Goal: Browse casually

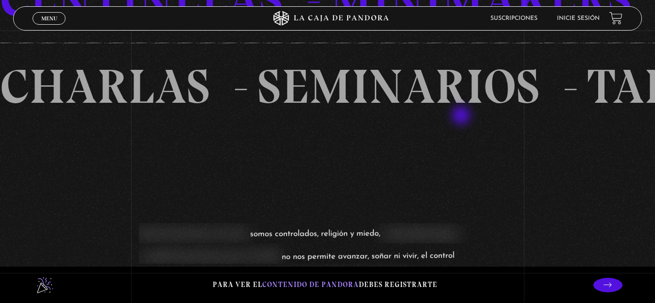
scroll to position [680, 0]
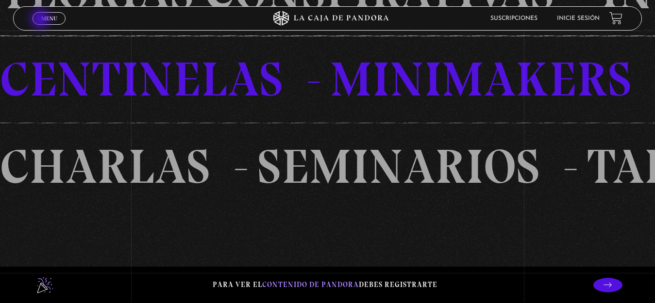
click at [42, 19] on span "Menu" at bounding box center [49, 19] width 16 height 6
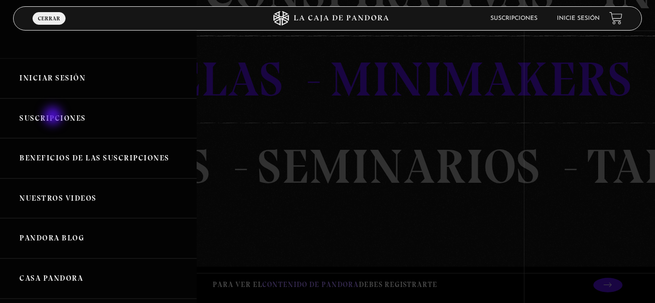
click at [54, 117] on link "Suscripciones" at bounding box center [98, 119] width 197 height 40
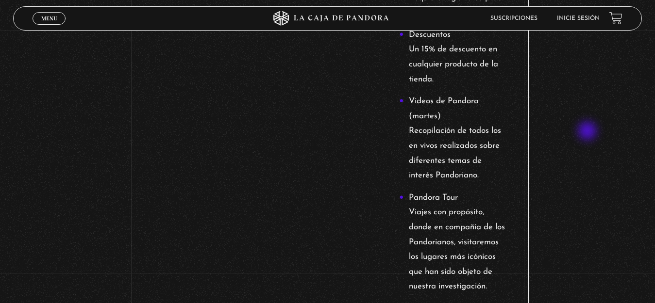
scroll to position [1210, 0]
click at [49, 14] on link "Menu Cerrar" at bounding box center [49, 18] width 33 height 13
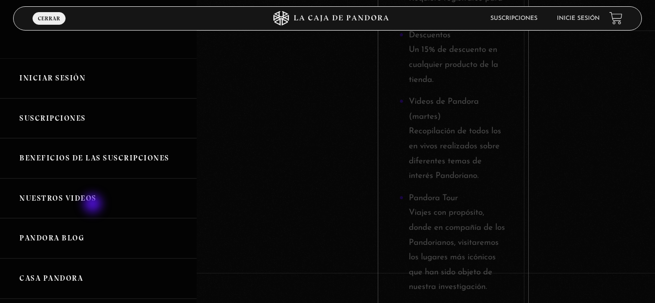
click at [94, 205] on link "Nuestros Videos" at bounding box center [98, 199] width 197 height 40
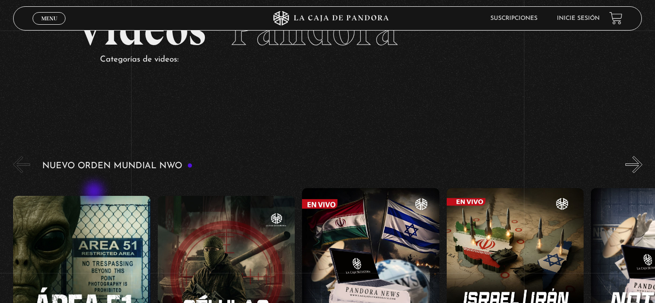
scroll to position [97, 0]
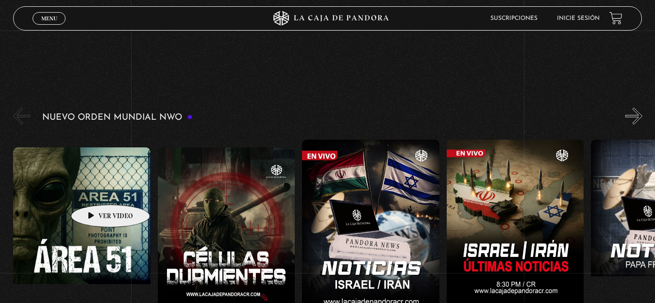
click at [95, 190] on figure at bounding box center [81, 235] width 137 height 175
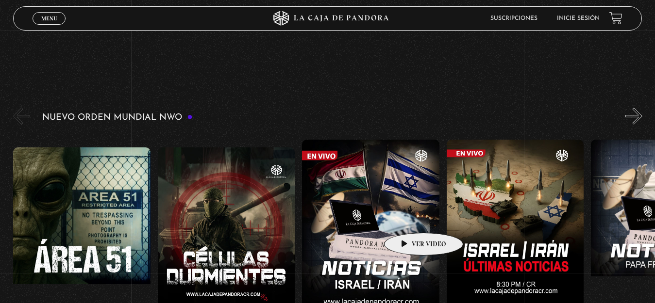
click at [408, 218] on figure at bounding box center [370, 227] width 137 height 175
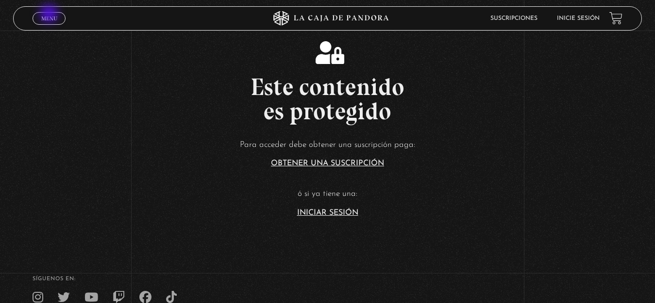
click at [50, 16] on span "Menu" at bounding box center [49, 19] width 16 height 6
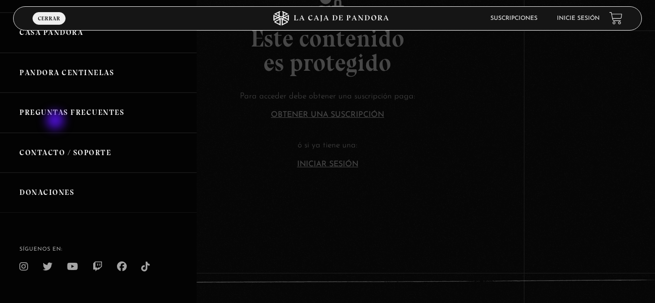
scroll to position [263, 0]
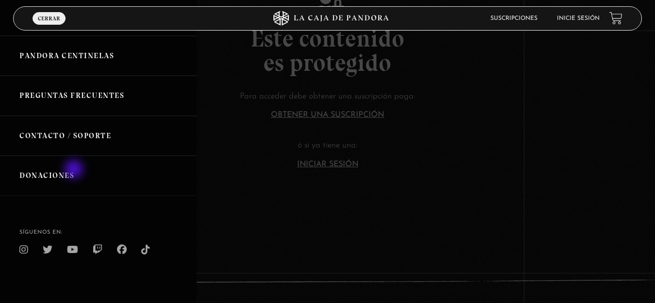
click at [75, 170] on link "Donaciones" at bounding box center [98, 176] width 197 height 40
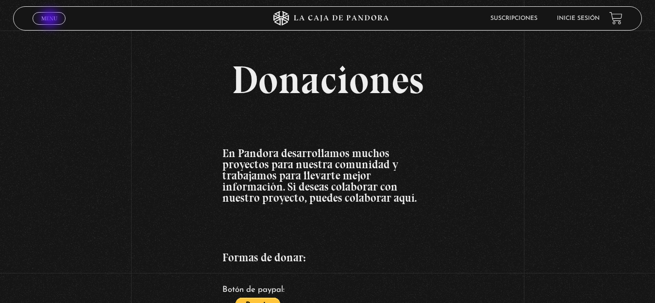
click at [51, 19] on span "Menu" at bounding box center [49, 19] width 16 height 6
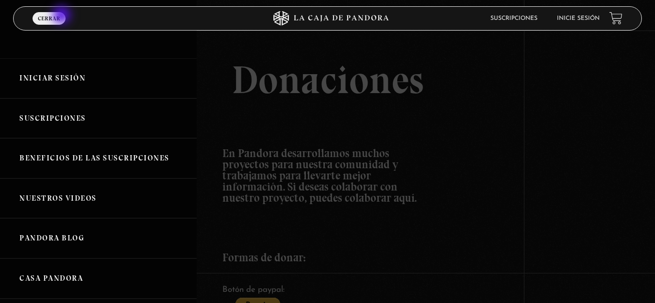
click at [63, 16] on link "Menu Cerrar" at bounding box center [49, 18] width 33 height 13
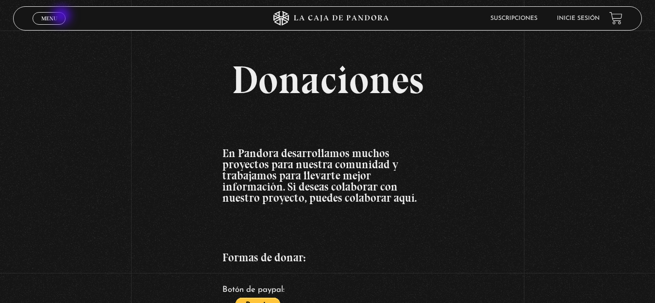
click at [63, 17] on link "Menu Cerrar" at bounding box center [49, 18] width 33 height 13
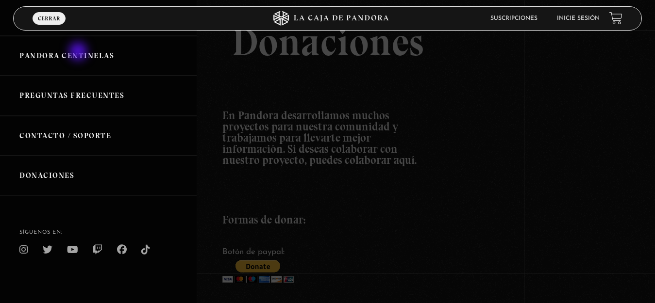
scroll to position [49, 0]
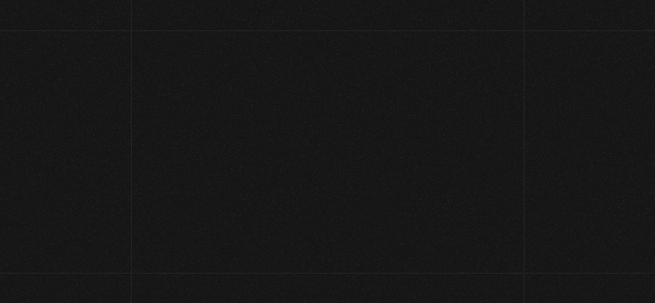
scroll to position [1210, 0]
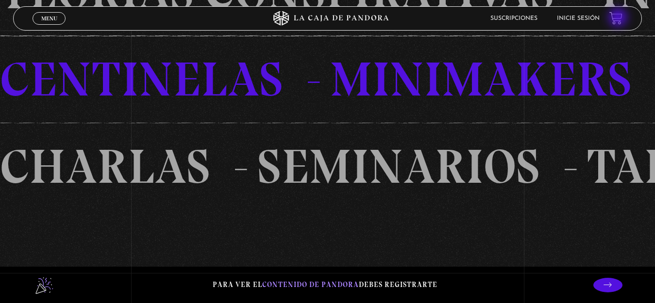
click at [619, 18] on link at bounding box center [615, 18] width 13 height 13
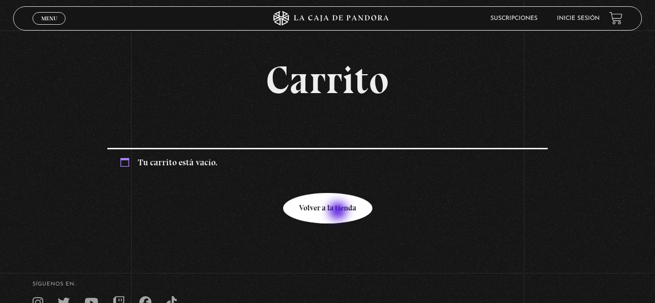
click at [338, 212] on link "Volver a la tienda" at bounding box center [327, 208] width 89 height 31
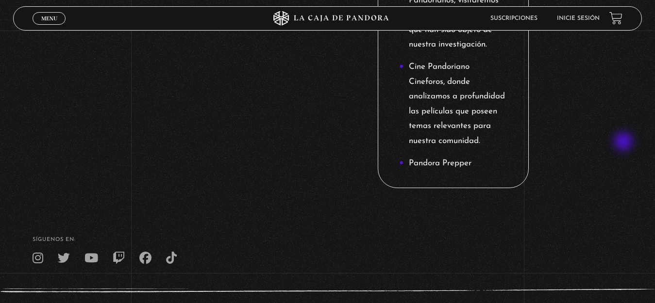
scroll to position [1501, 0]
